Goal: Navigation & Orientation: Go to known website

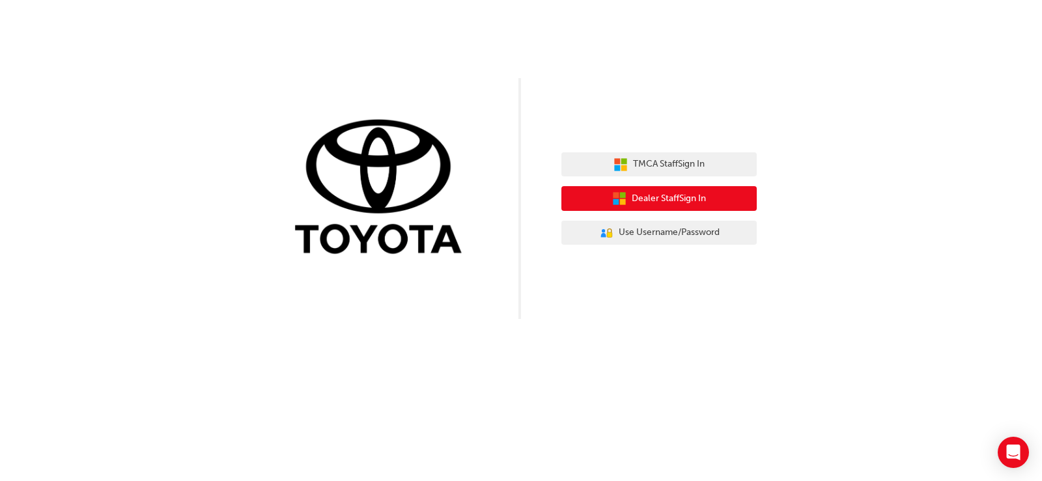
click at [665, 199] on span "Dealer Staff Sign In" at bounding box center [669, 198] width 74 height 15
